Goal: Book appointment/travel/reservation

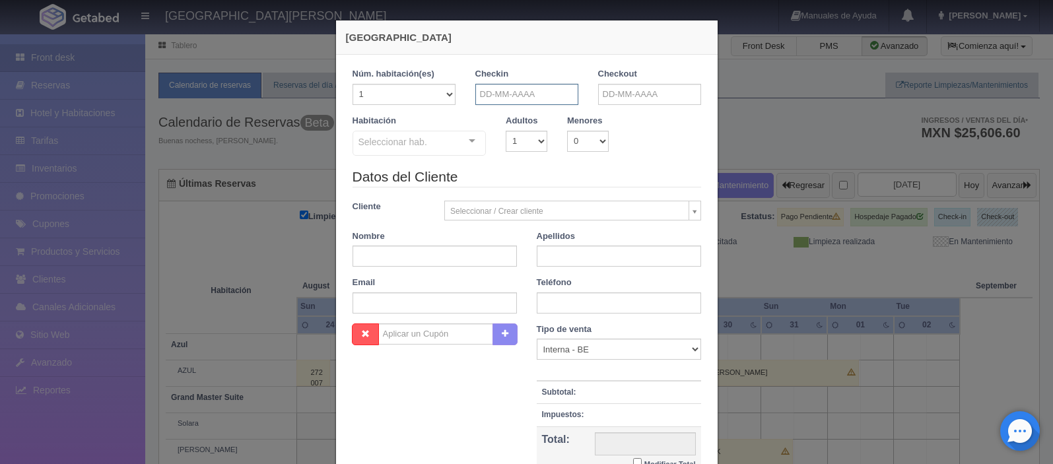
click at [506, 98] on input "text" at bounding box center [526, 94] width 103 height 21
click at [564, 238] on link "28" at bounding box center [561, 237] width 17 height 19
type input "[DATE]"
checkbox input "false"
click at [615, 96] on input "text" at bounding box center [649, 94] width 103 height 21
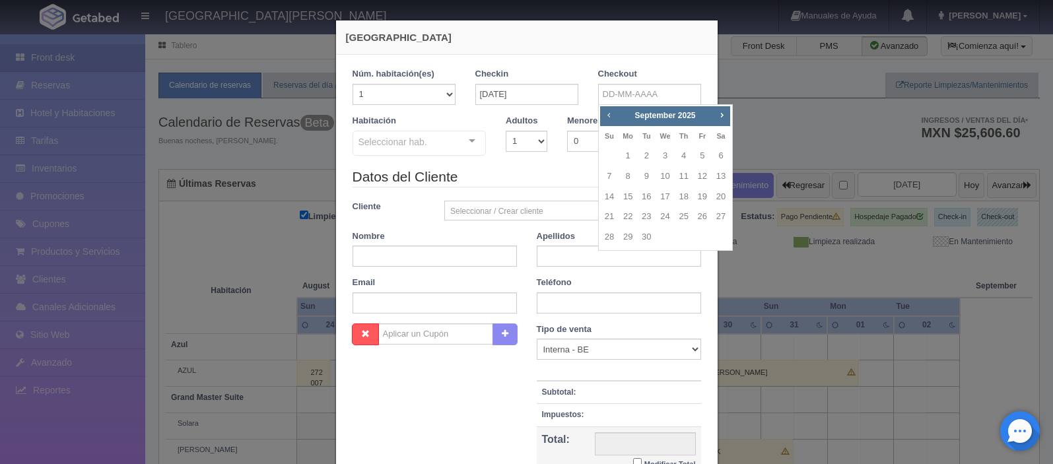
click at [611, 116] on span "Prev" at bounding box center [608, 115] width 11 height 11
click at [702, 240] on link "29" at bounding box center [702, 237] width 17 height 19
type input "[DATE]"
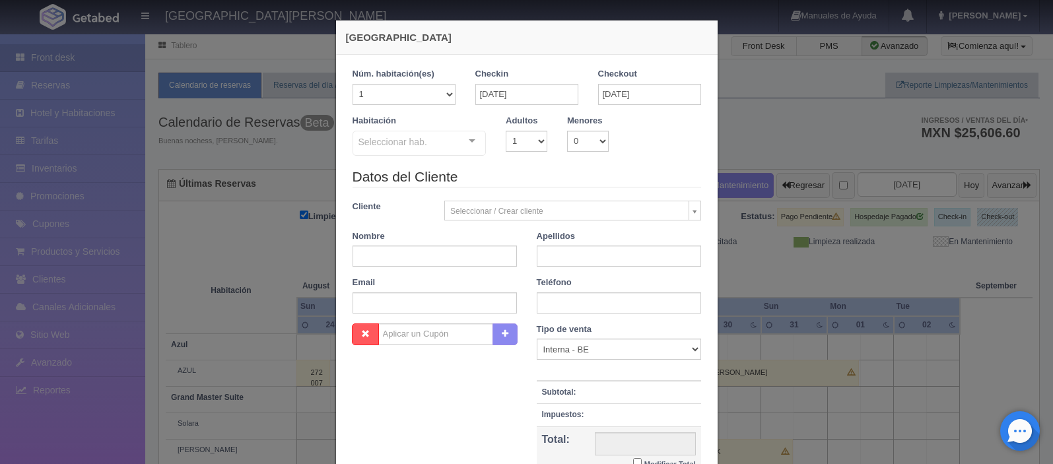
checkbox input "false"
click at [473, 145] on div at bounding box center [472, 141] width 26 height 20
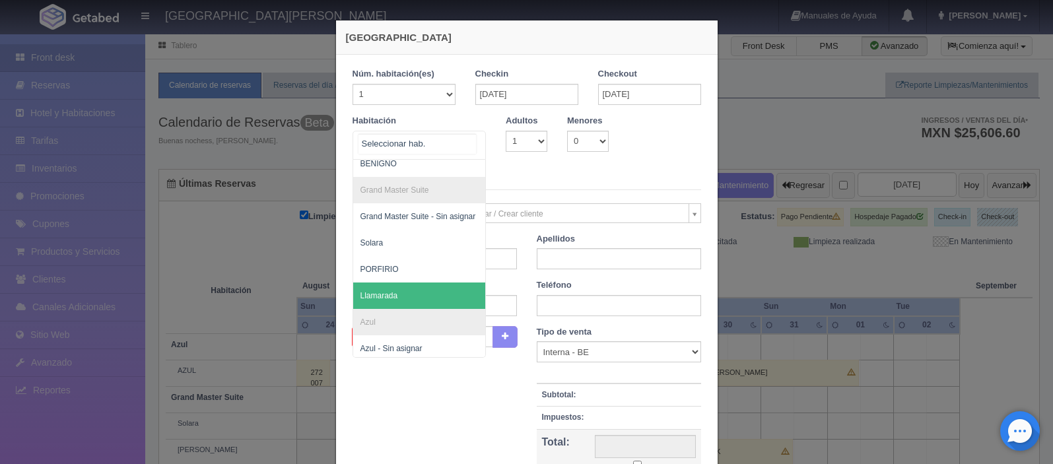
scroll to position [327, 1]
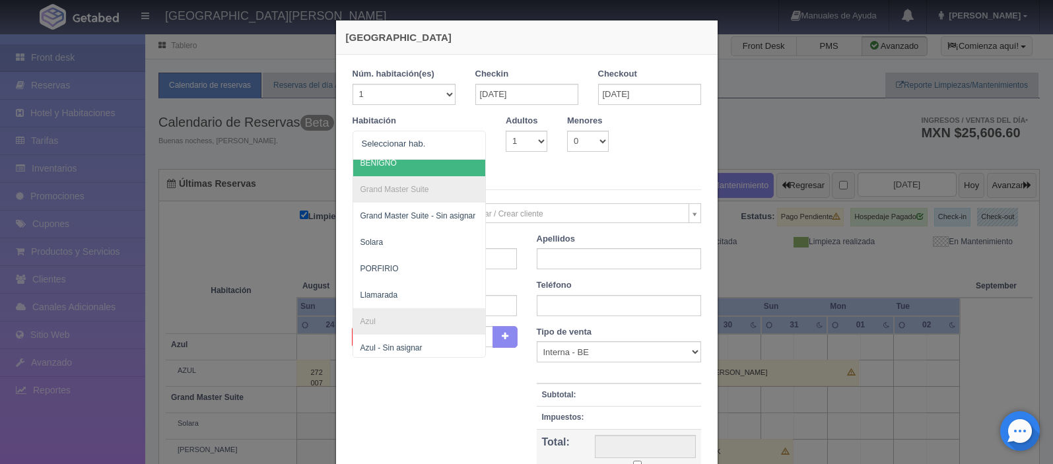
click at [807, 137] on div "[GEOGRAPHIC_DATA] 1 Núm. habitación(es) 1 2 3 4 5 6 7 8 9 10 11 12 13 14 15 16 …" at bounding box center [526, 232] width 1053 height 464
